Goal: Information Seeking & Learning: Learn about a topic

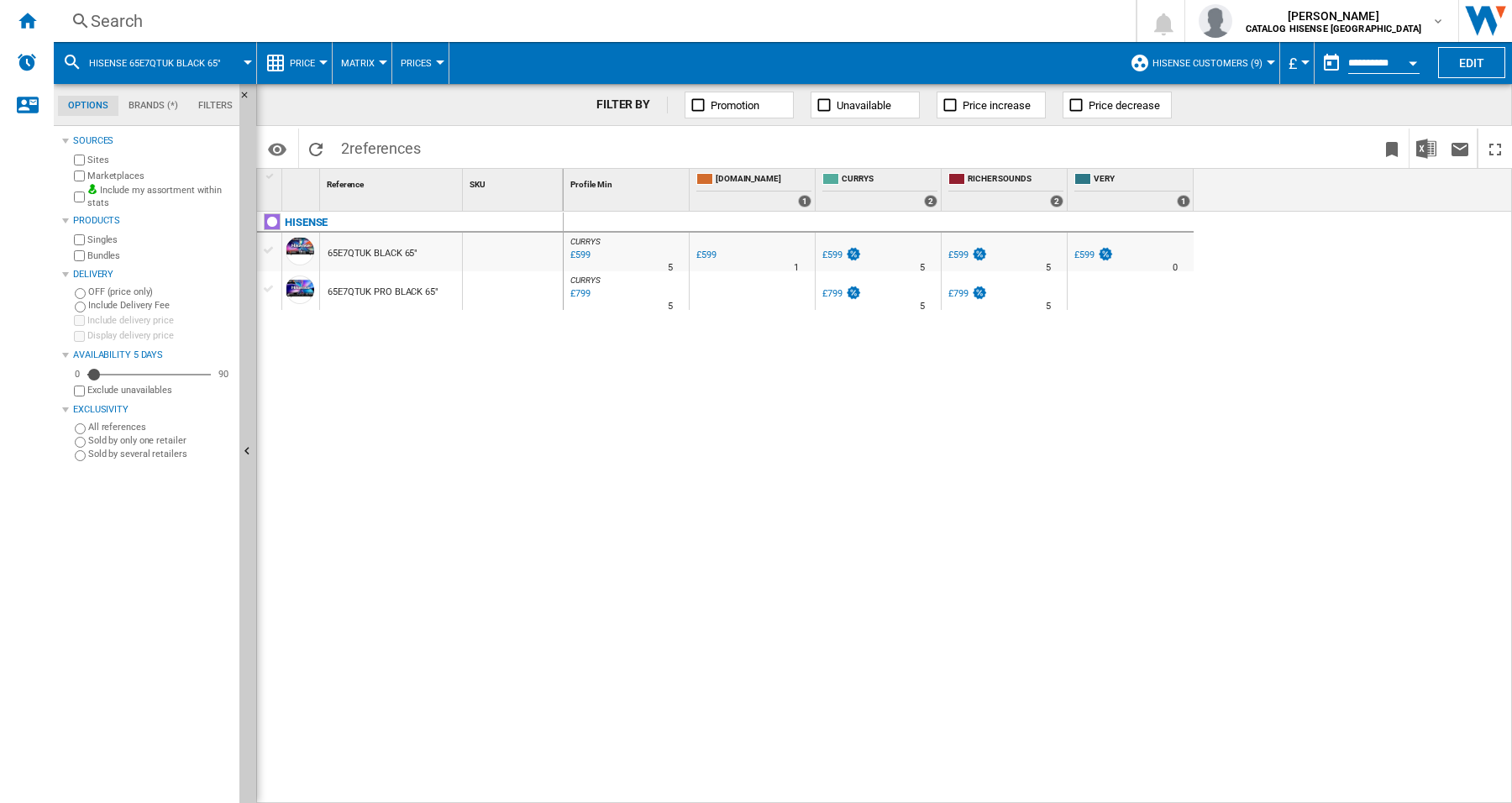
click at [326, 64] on div at bounding box center [322, 62] width 8 height 4
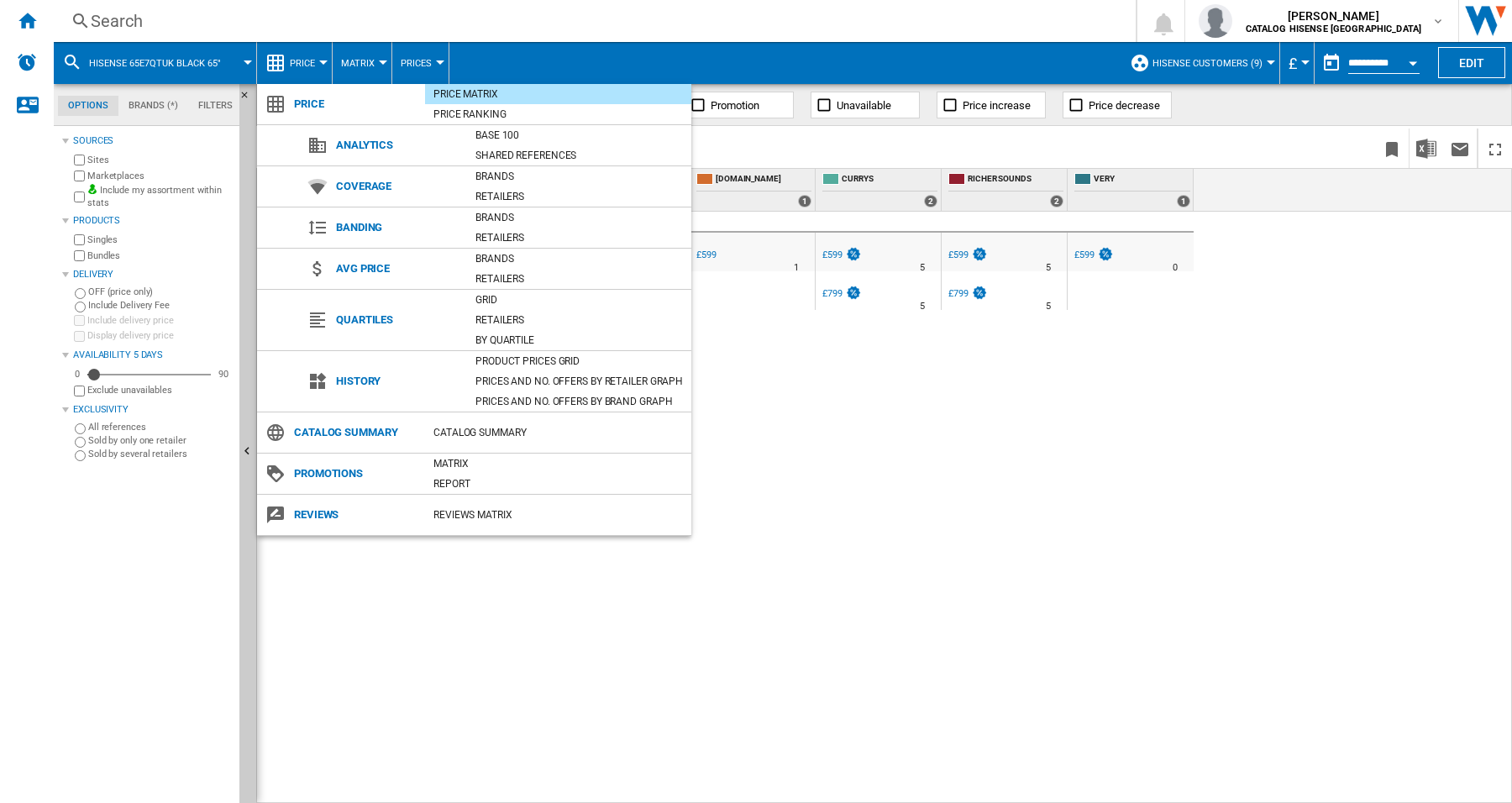
click at [383, 65] on md-backdrop at bounding box center [756, 402] width 1512 height 803
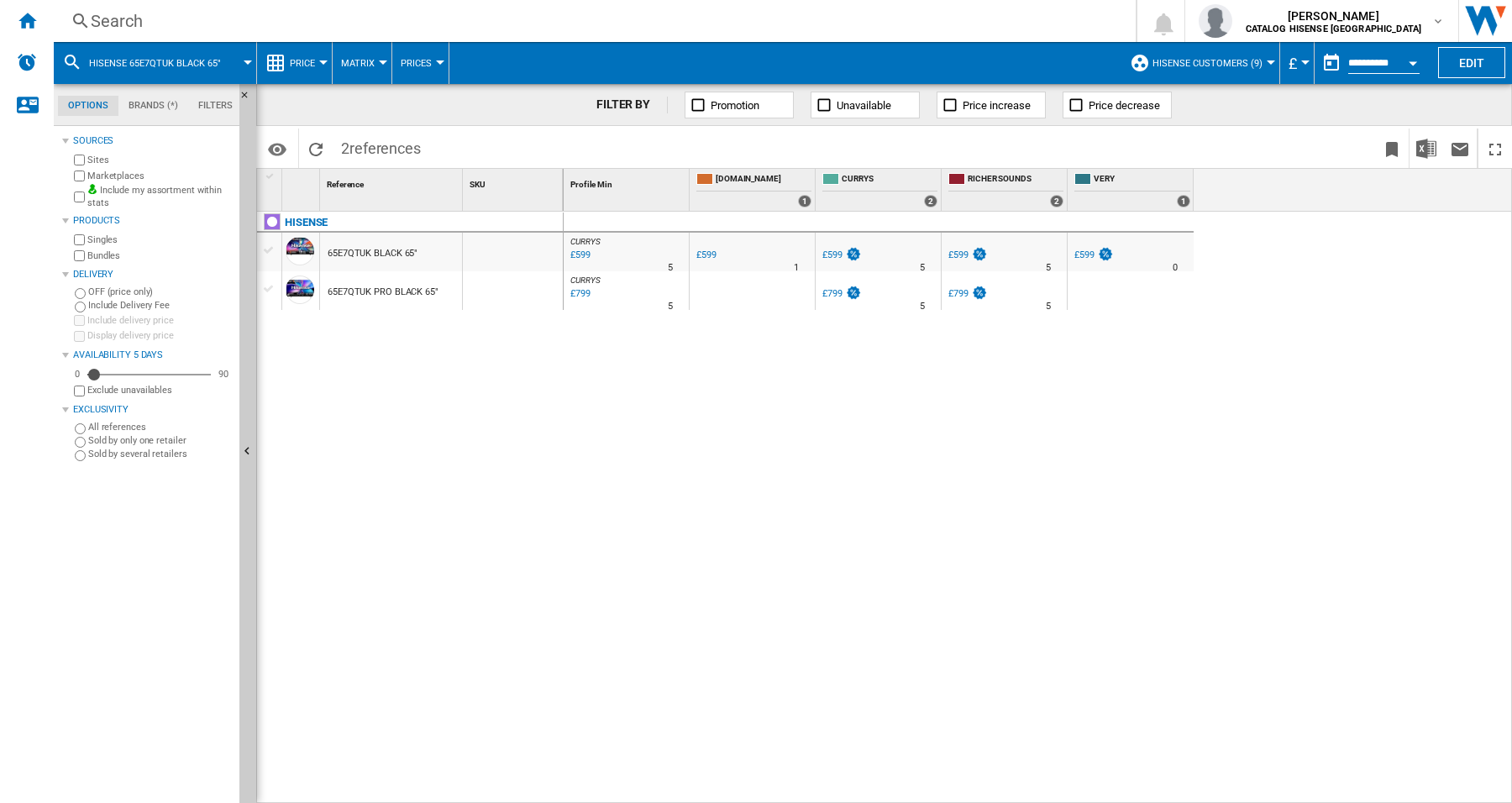
click at [383, 65] on md-menu "Matrix Matrix Ranking" at bounding box center [362, 62] width 60 height 42
click at [380, 61] on div at bounding box center [382, 62] width 8 height 4
click at [438, 65] on md-backdrop at bounding box center [756, 402] width 1512 height 803
click at [437, 59] on button "Prices" at bounding box center [420, 62] width 39 height 42
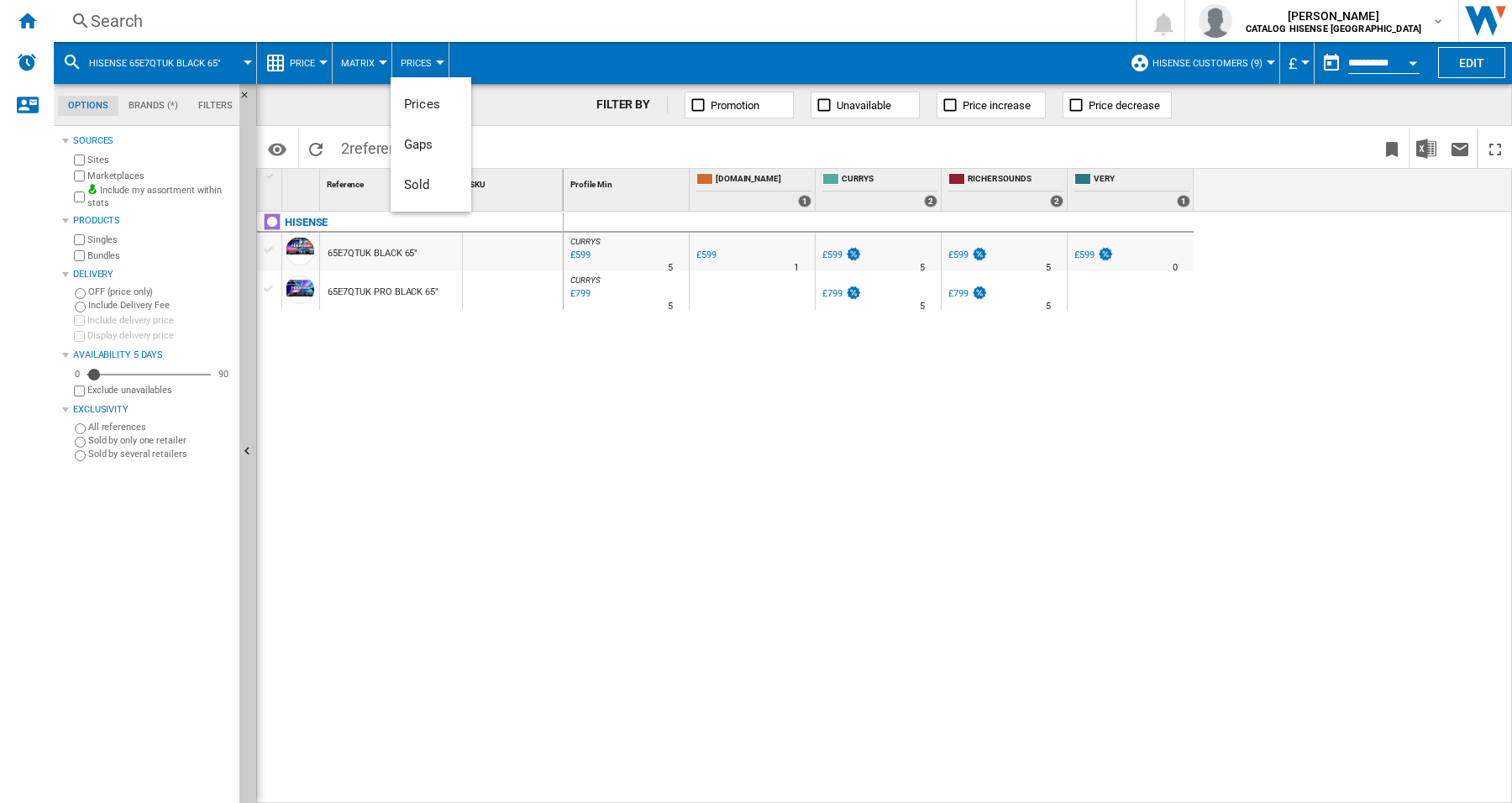
click at [323, 63] on md-backdrop at bounding box center [756, 402] width 1512 height 803
click at [323, 63] on div at bounding box center [322, 62] width 8 height 4
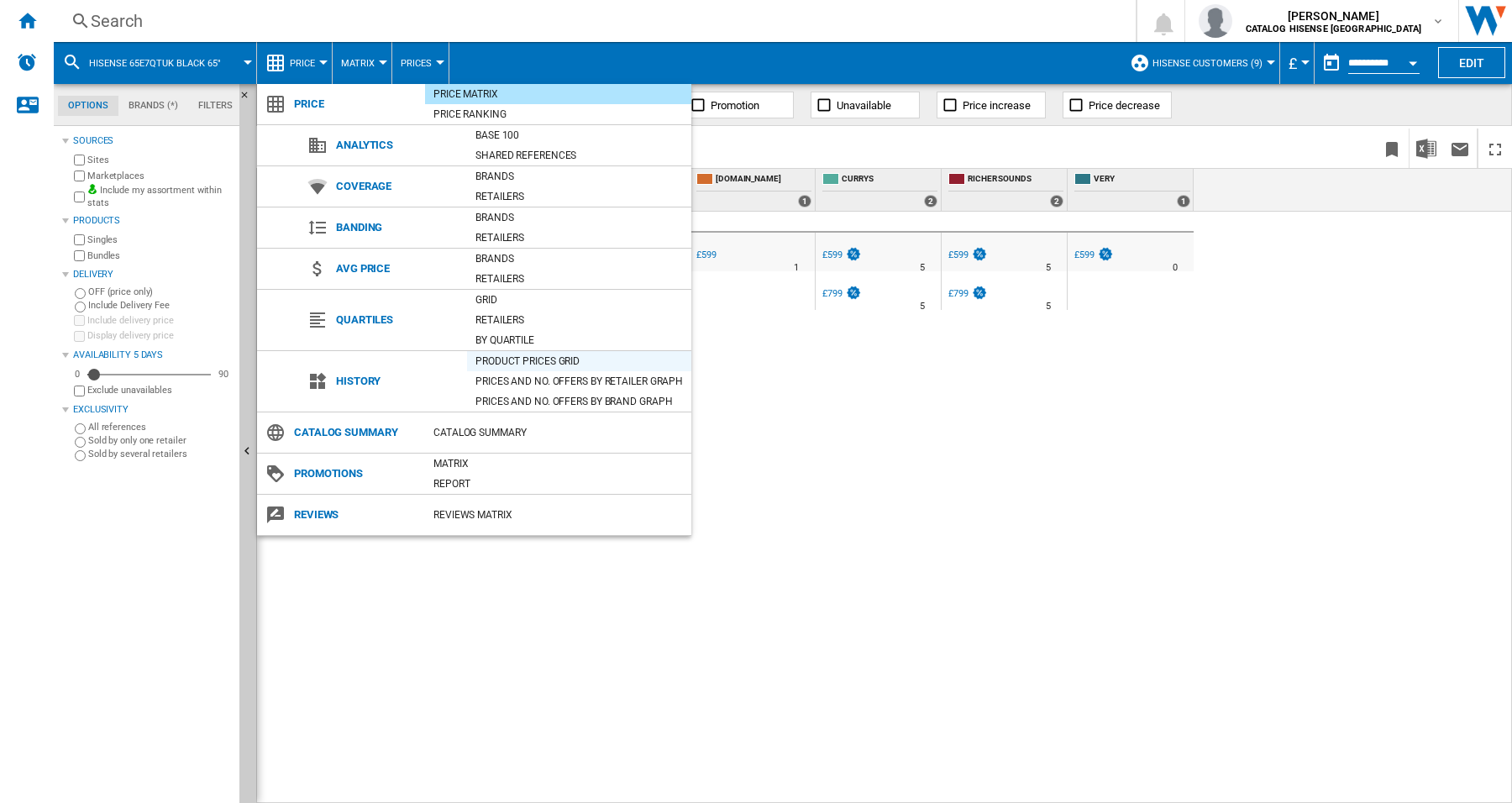
click at [556, 365] on div "Product prices grid" at bounding box center [579, 361] width 224 height 17
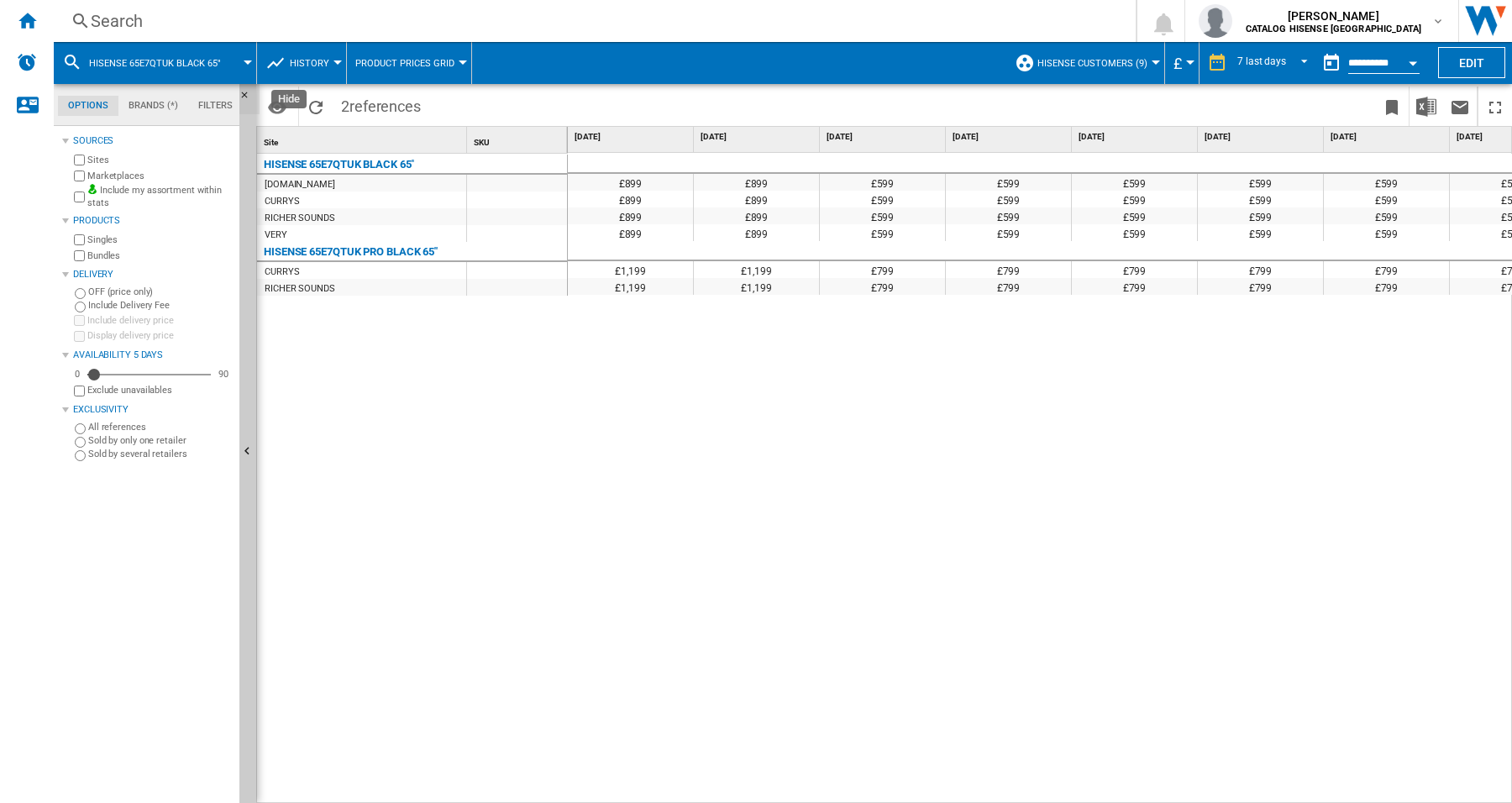
click at [246, 93] on ng-md-icon "Hide" at bounding box center [249, 100] width 20 height 20
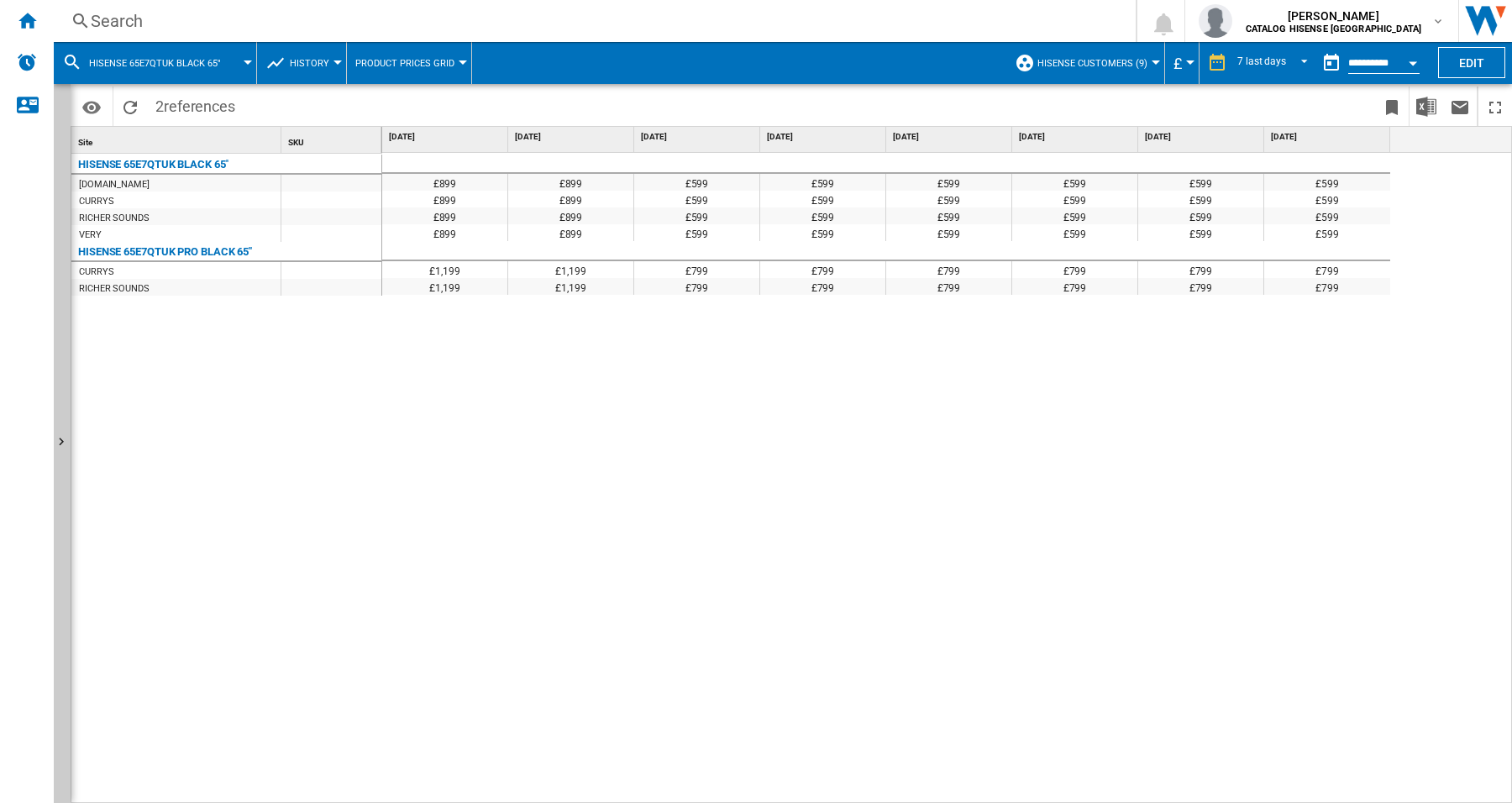
click at [514, 519] on div "£899 £899 £599 £599 £599 £599 £599 £599 £899 £899 £599 £599 £599 £599 £599 £599…" at bounding box center [947, 478] width 1131 height 651
